Goal: Check status: Check status

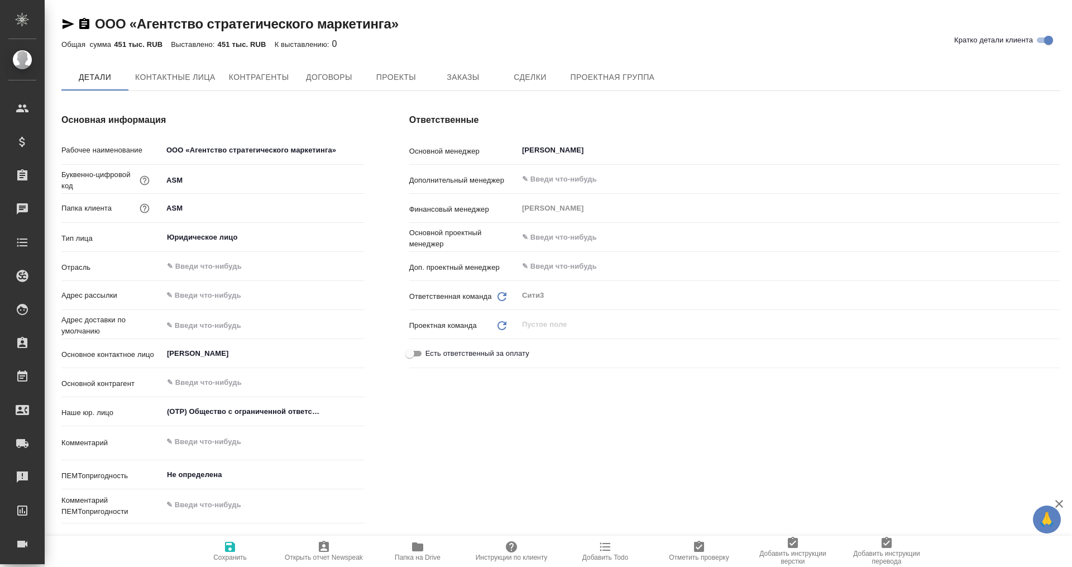
type textarea "x"
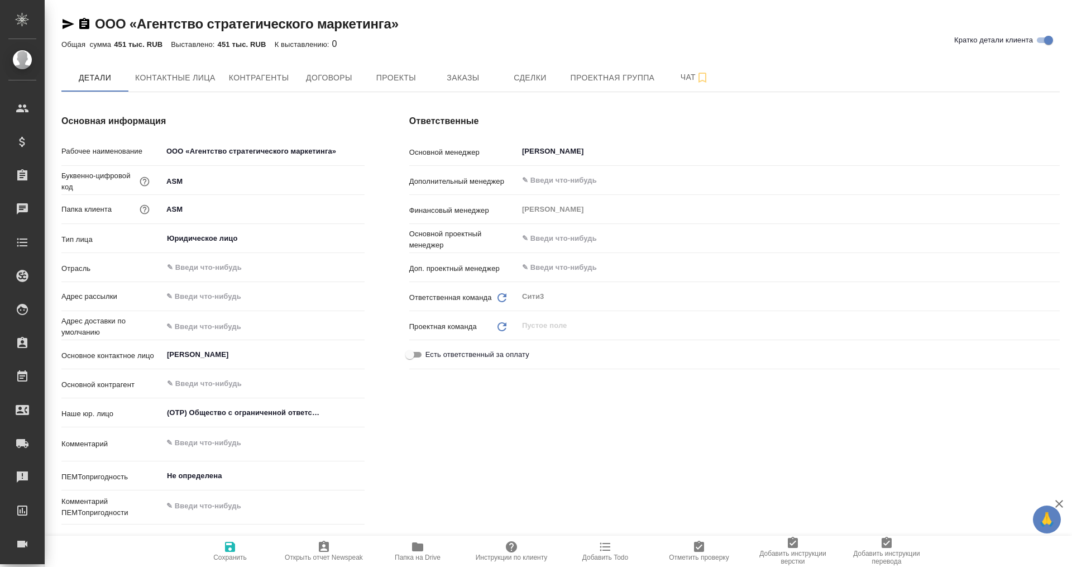
type textarea "x"
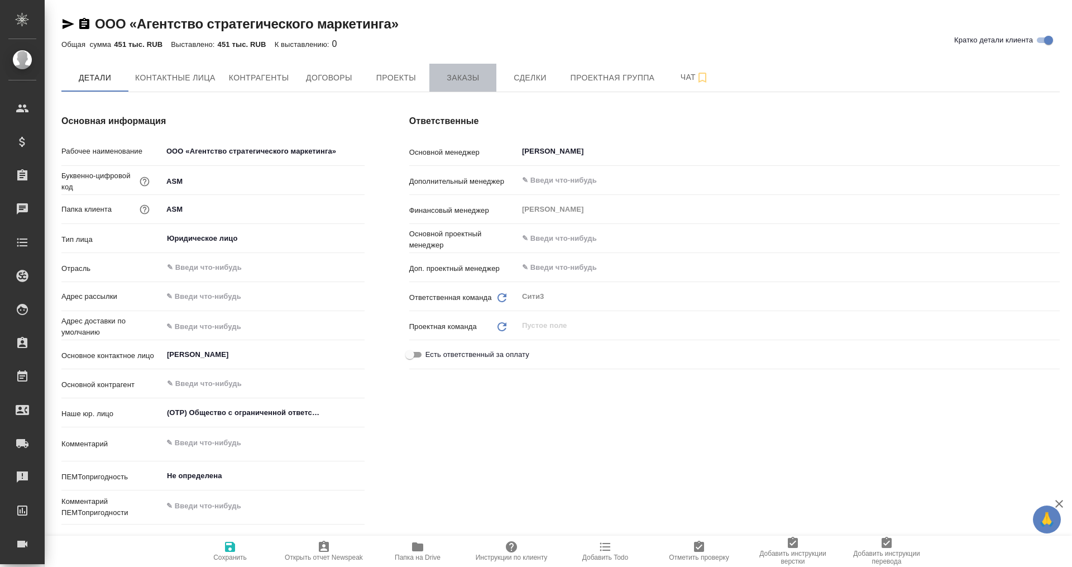
click at [446, 85] on button "Заказы" at bounding box center [462, 78] width 67 height 28
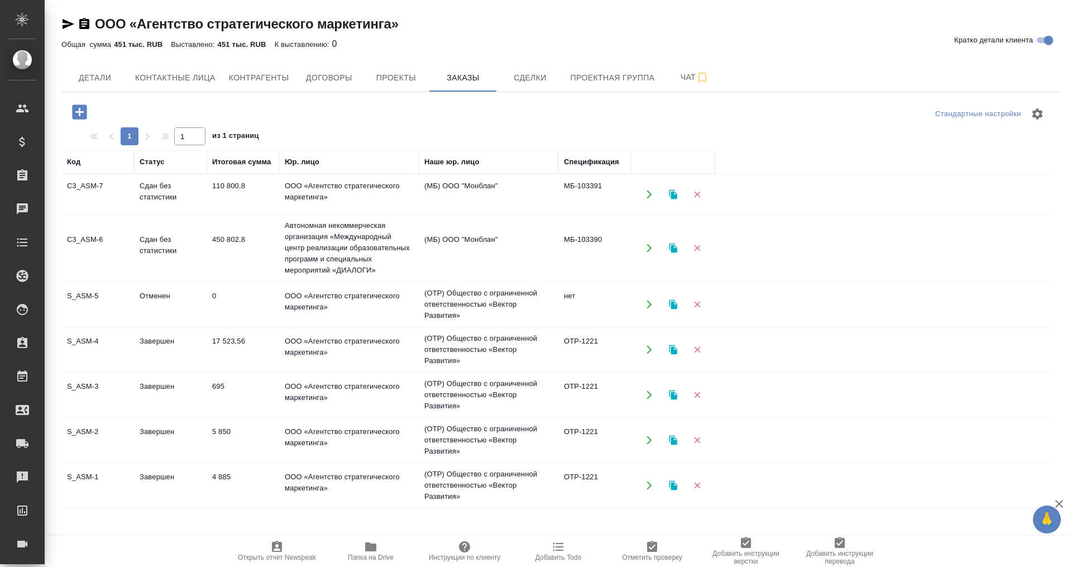
click at [350, 257] on td "Автономная некоммерческая организация «Международный центр реализации образоват…" at bounding box center [349, 247] width 140 height 67
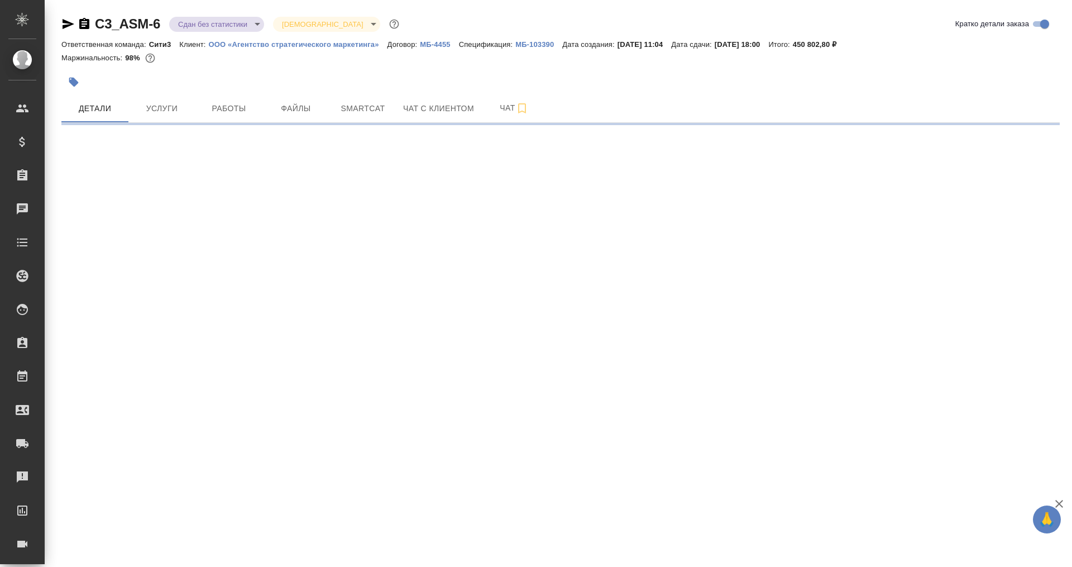
select select "RU"
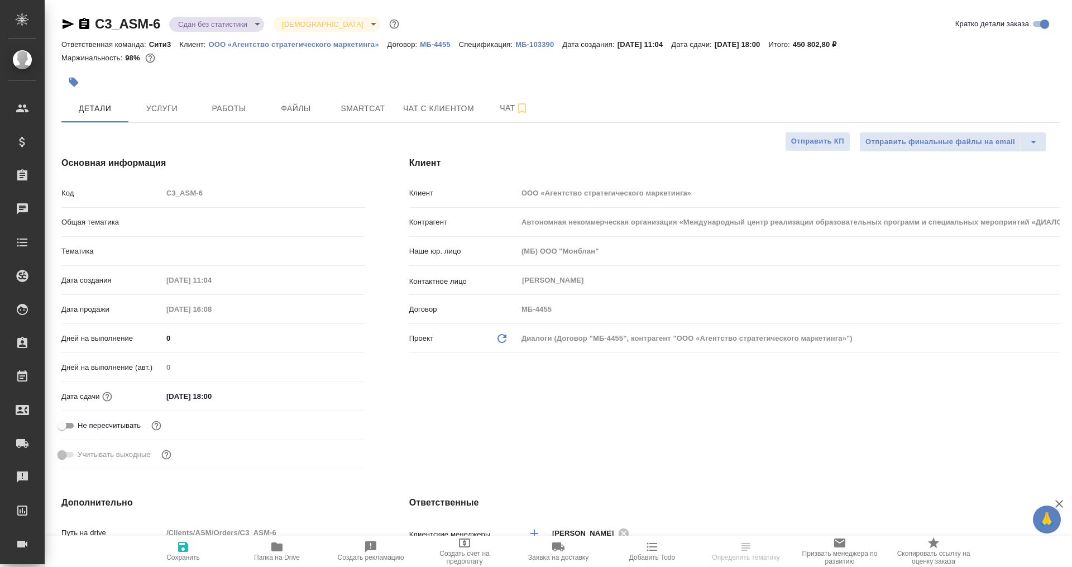
type textarea "x"
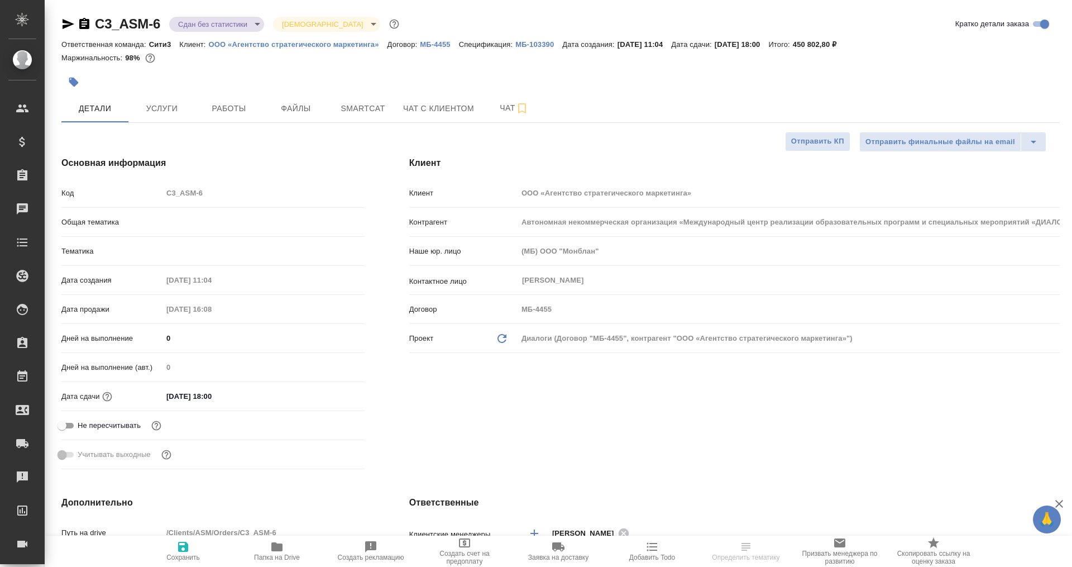
type textarea "x"
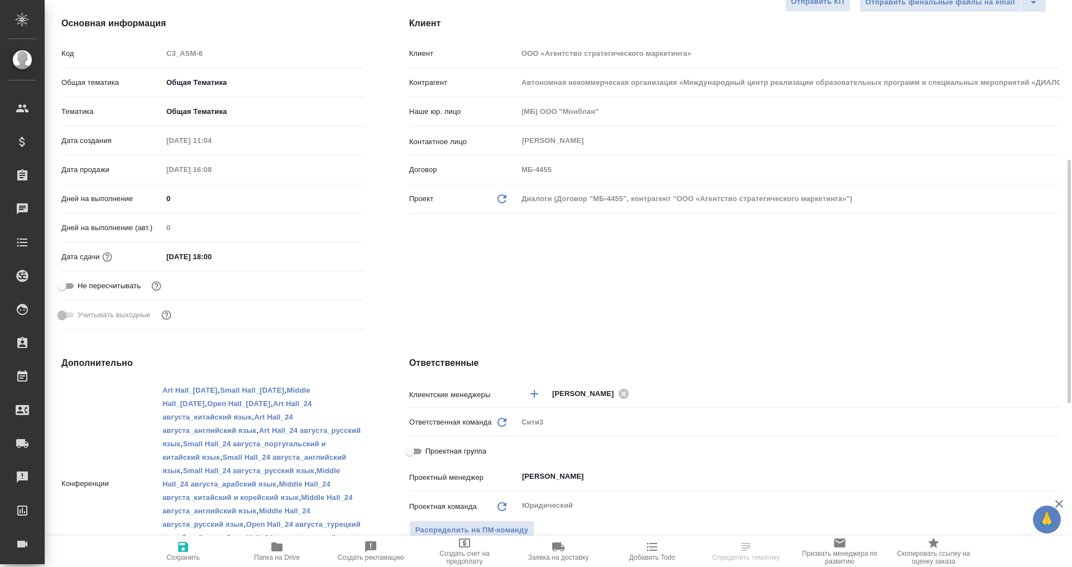
scroll to position [279, 0]
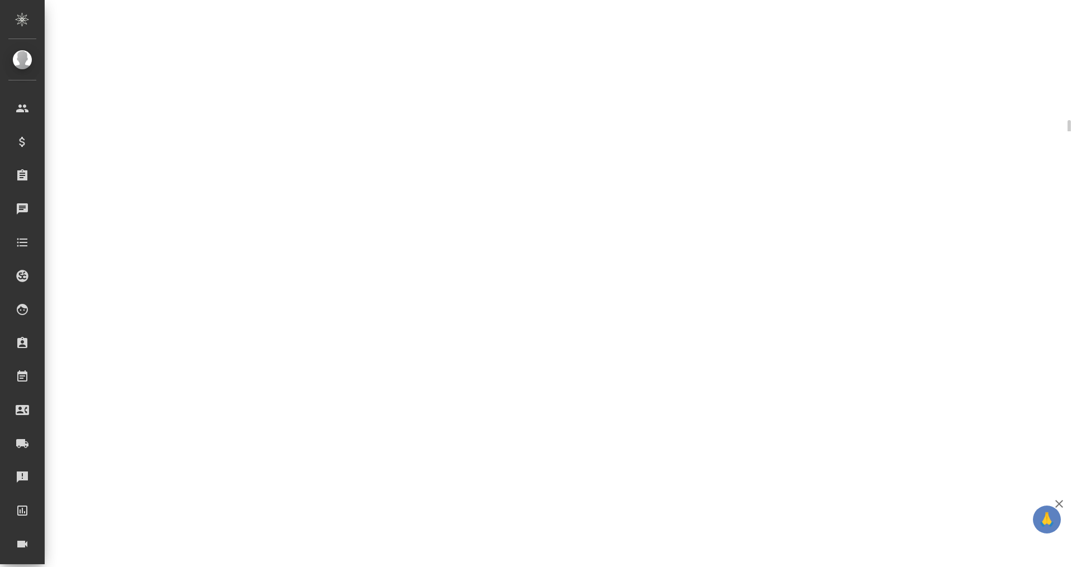
select select "RU"
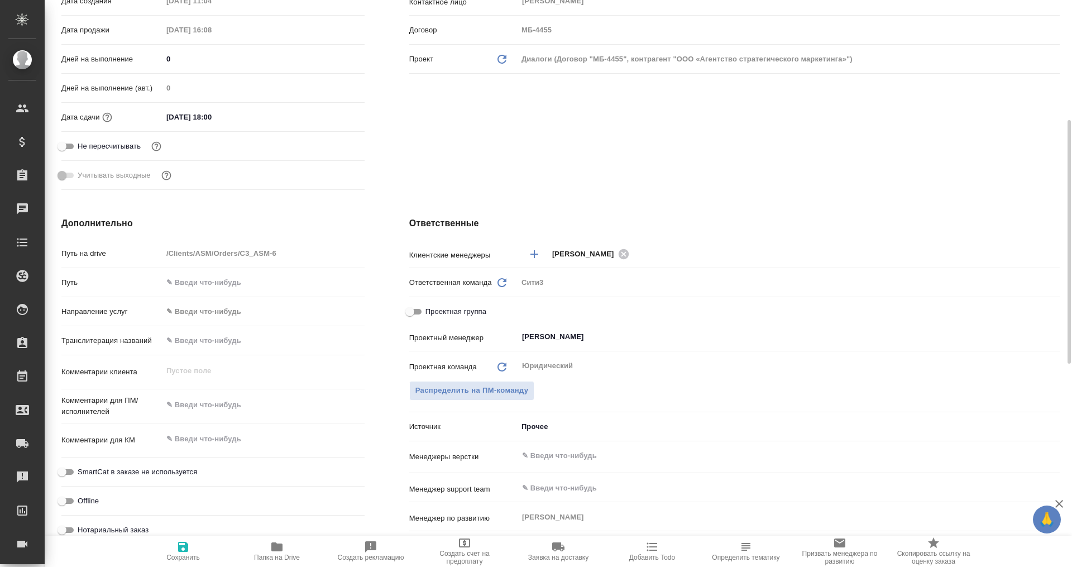
type textarea "x"
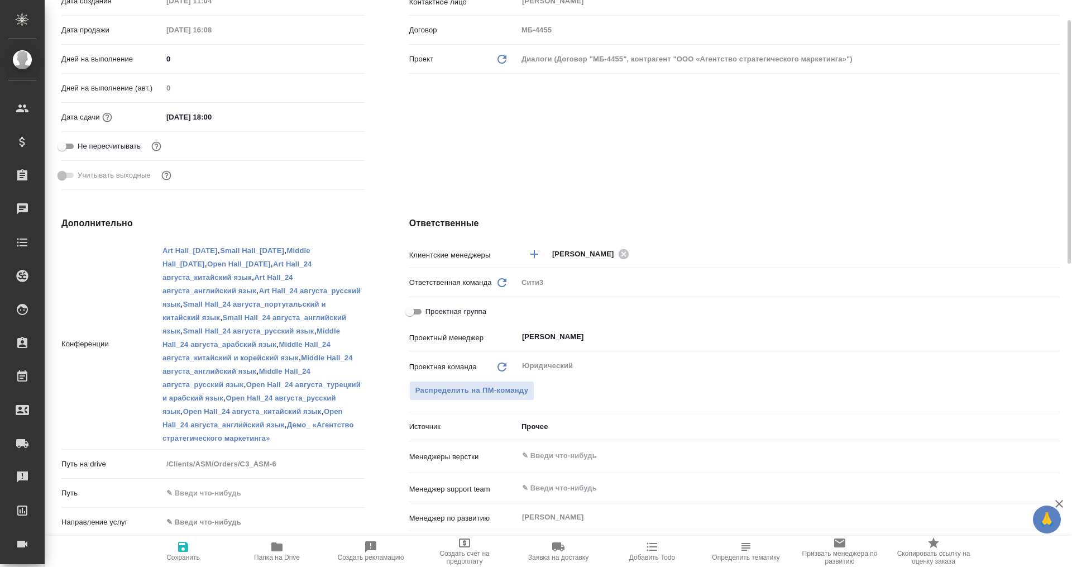
scroll to position [0, 0]
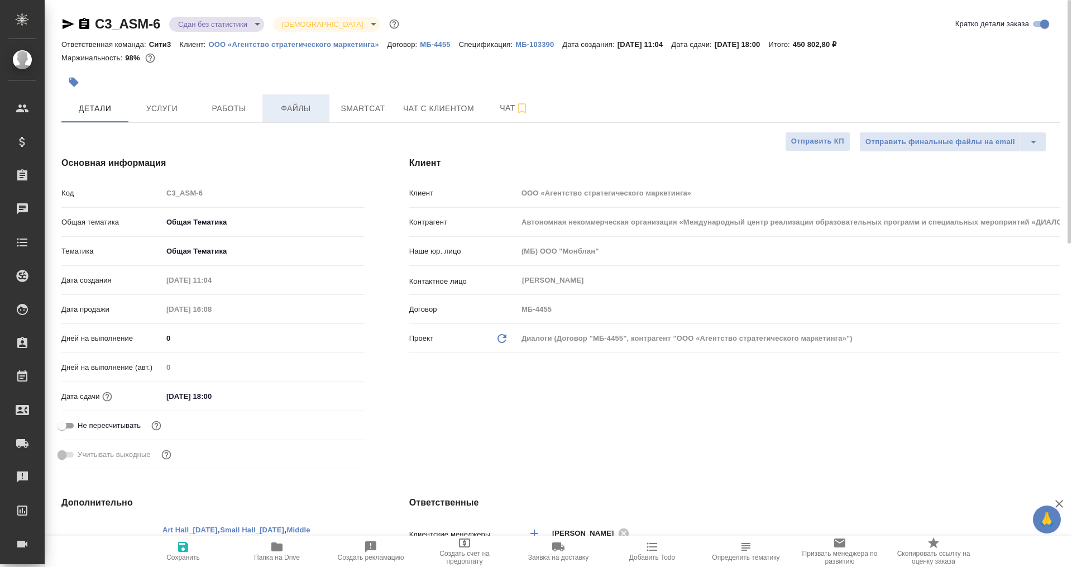
click at [286, 114] on span "Файлы" at bounding box center [296, 109] width 54 height 14
click at [231, 108] on span "Работы" at bounding box center [229, 109] width 54 height 14
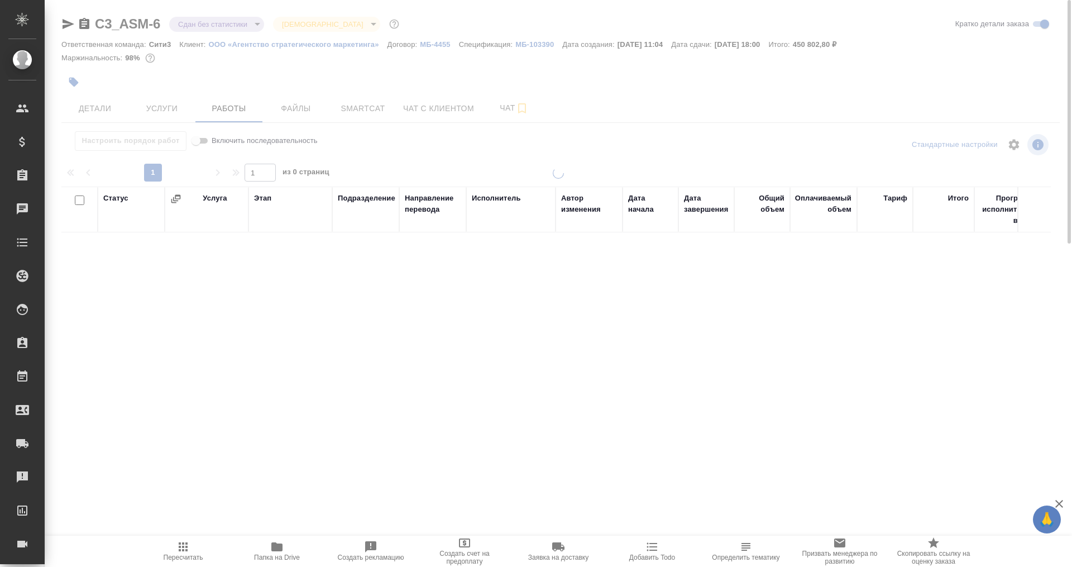
click at [157, 102] on div at bounding box center [558, 233] width 1027 height 466
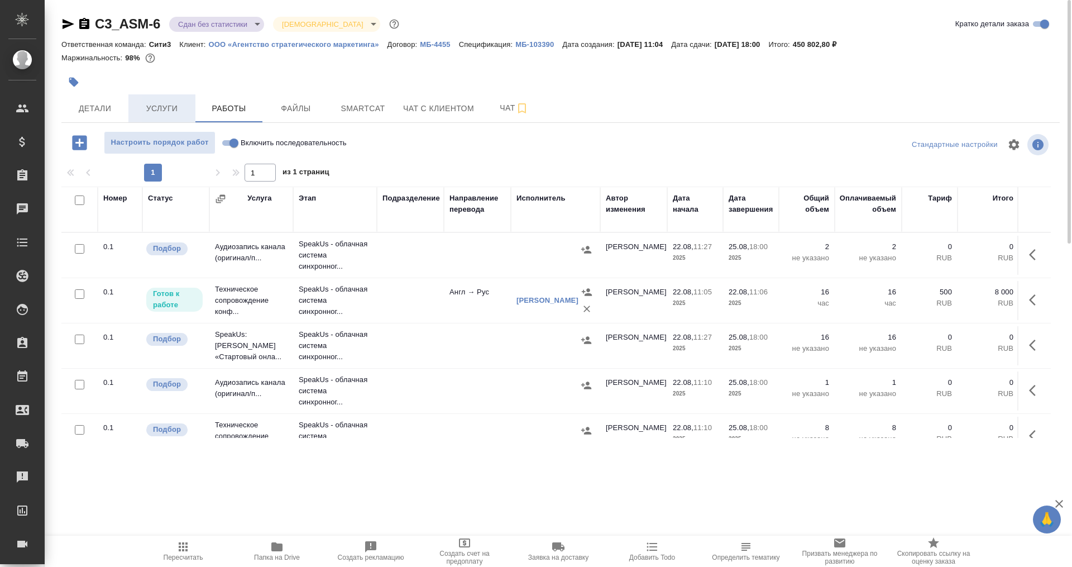
click at [150, 107] on span "Услуги" at bounding box center [162, 109] width 54 height 14
